Goal: Use online tool/utility

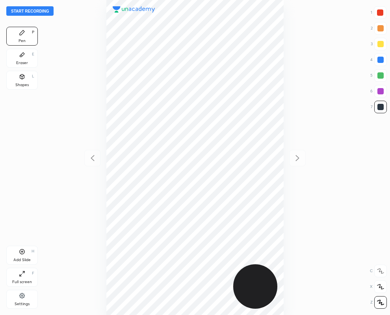
scroll to position [315, 264]
click at [20, 62] on div "Eraser" at bounding box center [22, 63] width 12 height 4
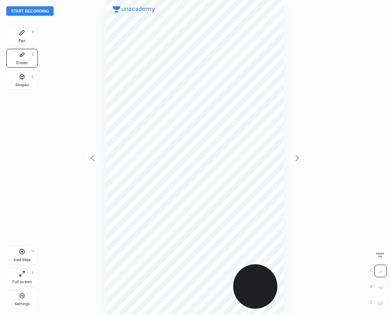
click at [23, 35] on icon at bounding box center [22, 33] width 6 height 6
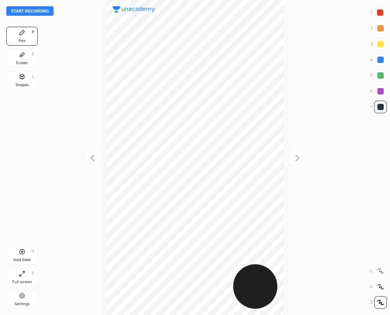
drag, startPoint x: 380, startPoint y: 12, endPoint x: 346, endPoint y: 22, distance: 35.5
click at [379, 12] on div at bounding box center [380, 12] width 6 height 6
drag, startPoint x: 377, startPoint y: 89, endPoint x: 301, endPoint y: 130, distance: 86.5
click at [373, 91] on div "6" at bounding box center [378, 91] width 17 height 13
click at [378, 92] on div at bounding box center [380, 91] width 6 height 6
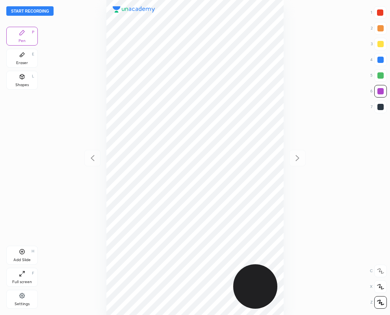
click at [28, 11] on button "Start recording" at bounding box center [29, 10] width 47 height 9
click at [380, 13] on div at bounding box center [380, 12] width 6 height 6
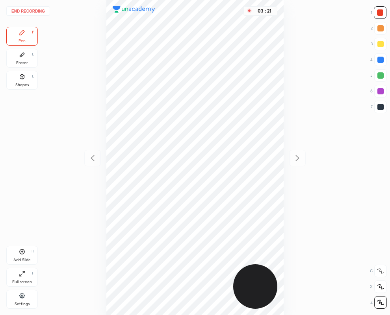
click at [36, 10] on button "End recording" at bounding box center [28, 10] width 44 height 9
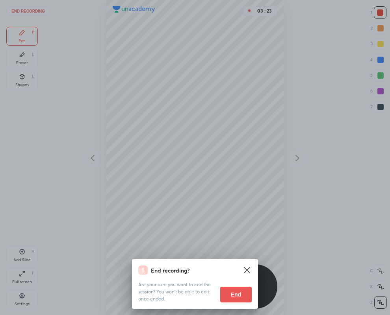
click at [229, 292] on button "End" at bounding box center [235, 295] width 31 height 16
